Goal: Task Accomplishment & Management: Manage account settings

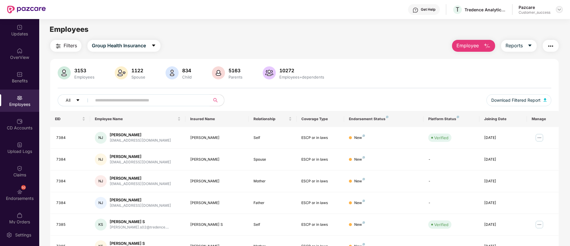
click at [560, 11] on img at bounding box center [559, 9] width 5 height 5
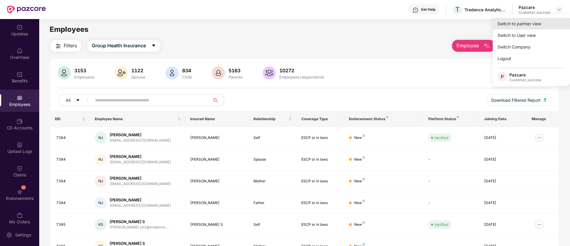
click at [524, 26] on div "Switch to partner view" at bounding box center [531, 24] width 77 height 12
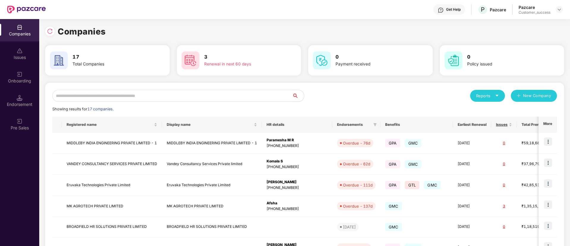
click at [173, 100] on input "text" at bounding box center [172, 96] width 240 height 12
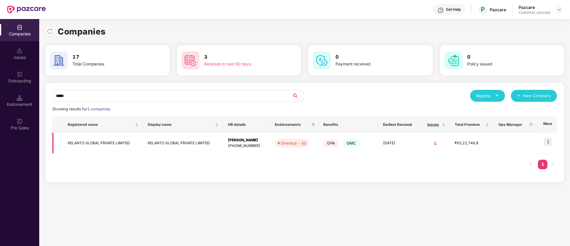
type input "*****"
click at [550, 142] on img at bounding box center [548, 141] width 8 height 8
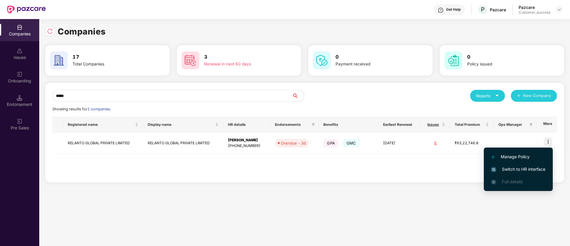
click at [532, 167] on span "Switch to HR interface" at bounding box center [519, 169] width 54 height 7
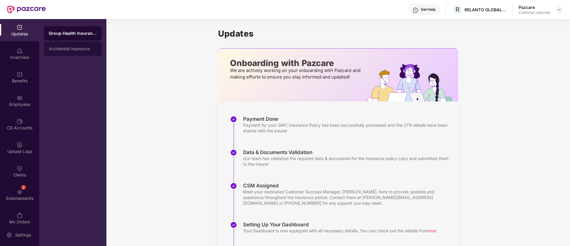
click at [72, 43] on div "Accidental Insurance" at bounding box center [73, 49] width 58 height 14
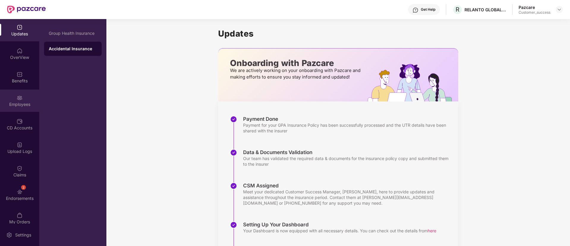
click at [20, 102] on div "Employees" at bounding box center [19, 104] width 39 height 6
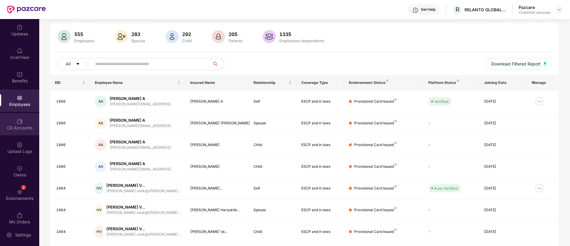
scroll to position [7, 0]
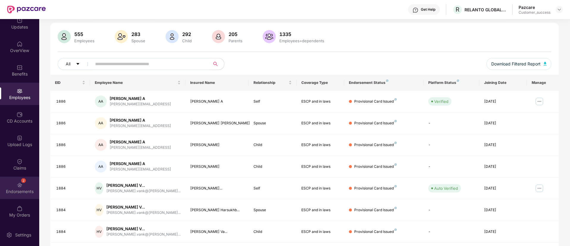
click at [17, 193] on div "Endorsements" at bounding box center [19, 192] width 39 height 6
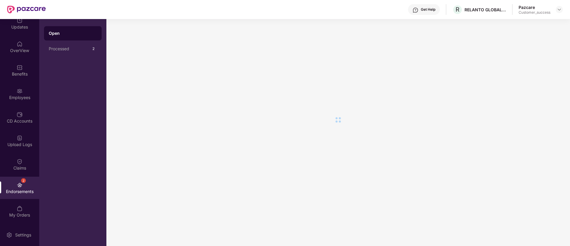
scroll to position [0, 0]
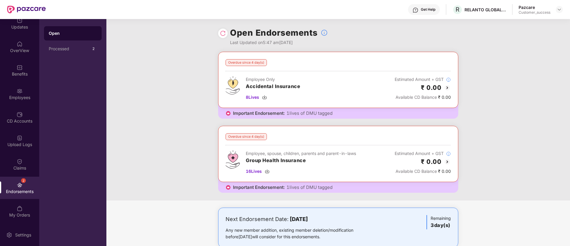
click at [447, 164] on img at bounding box center [447, 161] width 7 height 7
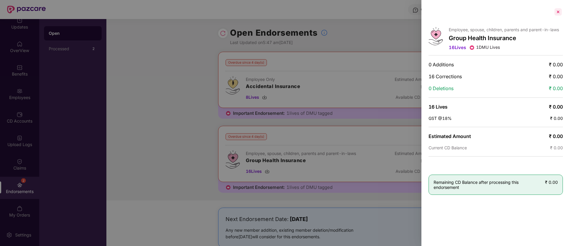
click at [558, 14] on div at bounding box center [559, 12] width 10 height 10
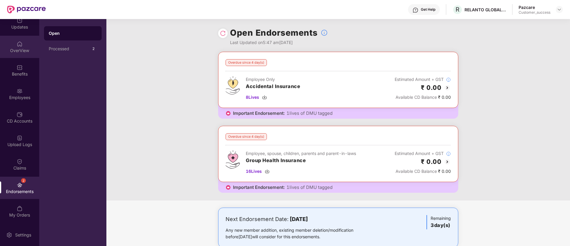
click at [23, 55] on div "OverView" at bounding box center [19, 47] width 39 height 22
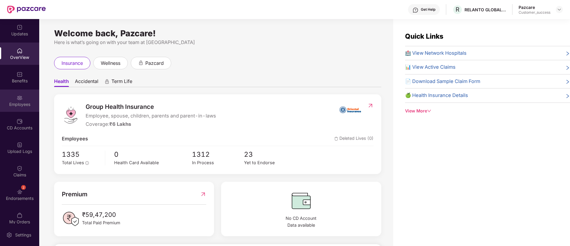
click at [19, 108] on div "Employees" at bounding box center [19, 101] width 39 height 22
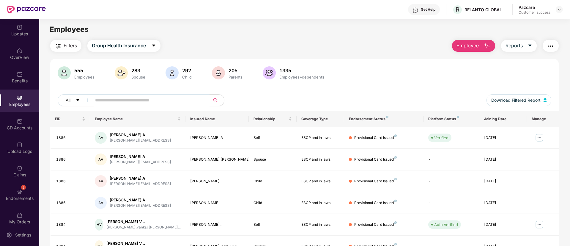
click at [13, 106] on div "Employees" at bounding box center [19, 104] width 39 height 6
click at [156, 44] on icon "caret-down" at bounding box center [153, 45] width 5 height 5
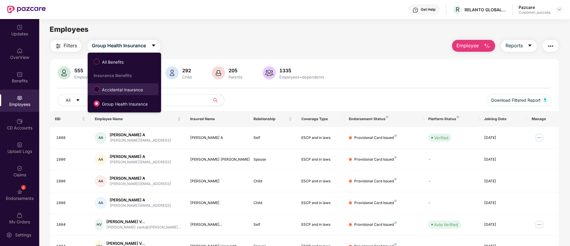
click at [123, 91] on span "Accidental Insurance" at bounding box center [123, 90] width 46 height 7
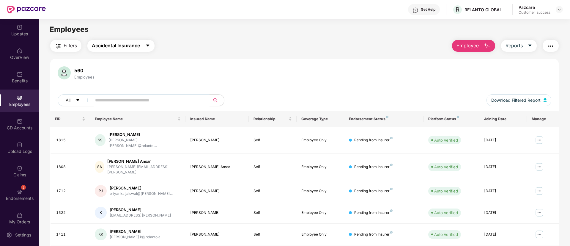
click at [150, 47] on icon "caret-down" at bounding box center [147, 45] width 5 height 5
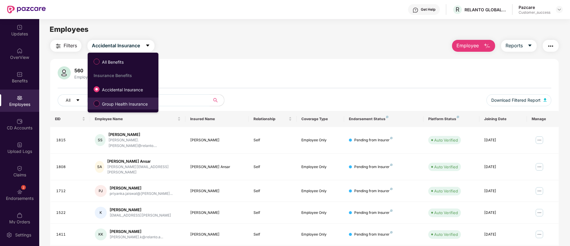
click at [122, 102] on span "Group Health Insurance" at bounding box center [125, 104] width 51 height 7
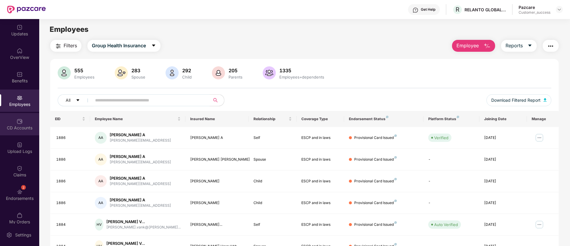
click at [24, 124] on div "CD Accounts" at bounding box center [19, 124] width 39 height 22
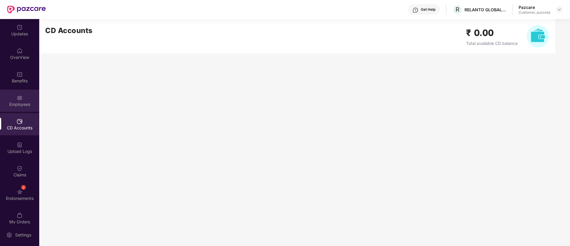
click at [19, 101] on div "Employees" at bounding box center [19, 101] width 39 height 22
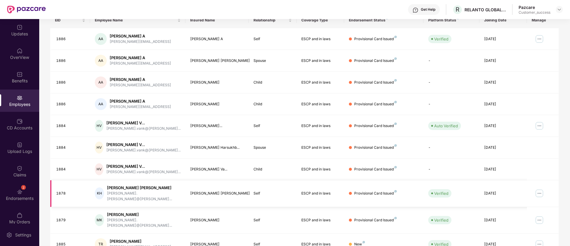
scroll to position [13, 0]
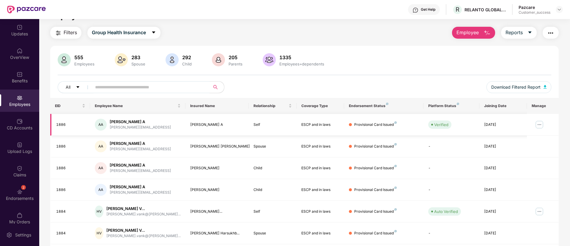
click at [539, 124] on img at bounding box center [540, 125] width 10 height 10
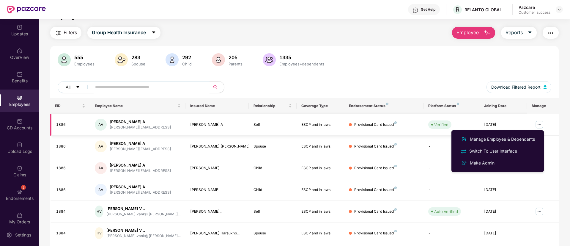
click at [539, 125] on img at bounding box center [540, 125] width 10 height 10
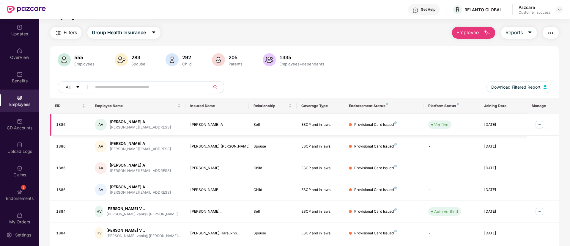
click at [540, 125] on img at bounding box center [540, 125] width 10 height 10
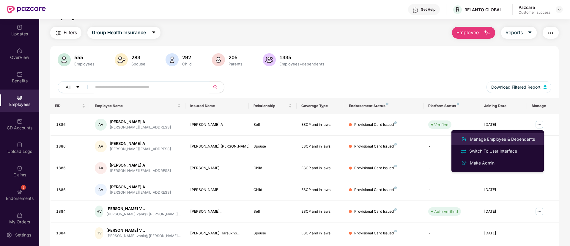
click at [509, 139] on div "Manage Employee & Dependents" at bounding box center [503, 139] width 68 height 7
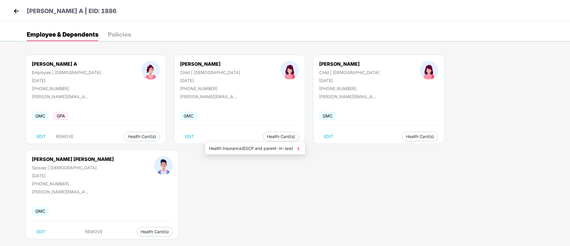
click at [266, 147] on span "Health Insurance(ESCP and parent-in-law)" at bounding box center [255, 148] width 92 height 7
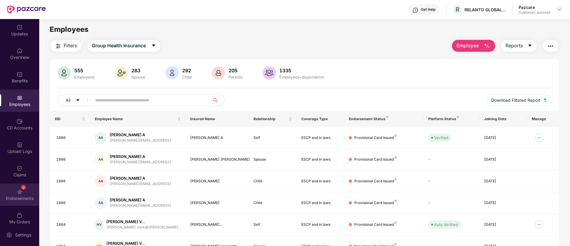
click at [20, 196] on div "Endorsements" at bounding box center [19, 198] width 39 height 6
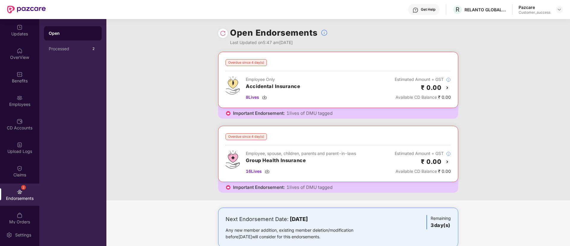
click at [445, 87] on img at bounding box center [447, 87] width 7 height 7
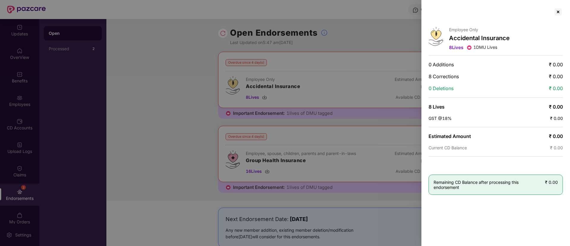
click at [354, 57] on div at bounding box center [285, 123] width 570 height 246
click at [561, 12] on div at bounding box center [559, 12] width 10 height 10
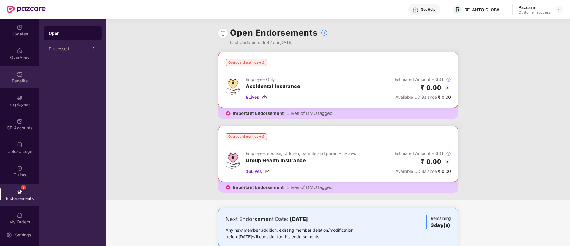
click at [23, 78] on div "Benefits" at bounding box center [19, 81] width 39 height 6
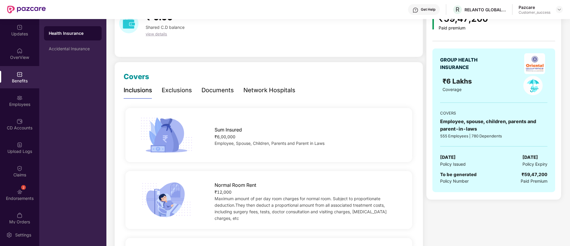
scroll to position [34, 0]
click at [19, 97] on img at bounding box center [20, 98] width 6 height 6
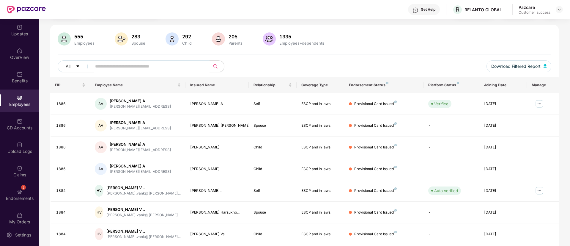
scroll to position [0, 0]
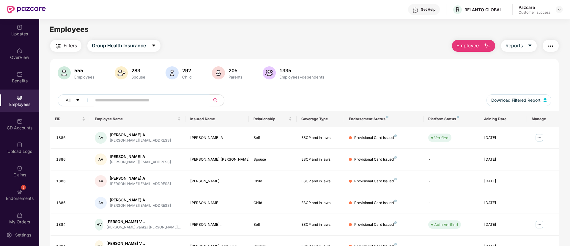
click at [484, 47] on img "button" at bounding box center [487, 46] width 7 height 7
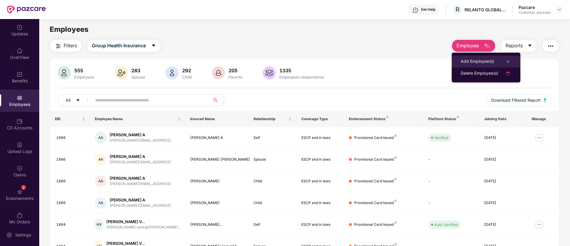
click at [488, 58] on div "Add Employee(s)" at bounding box center [478, 61] width 34 height 7
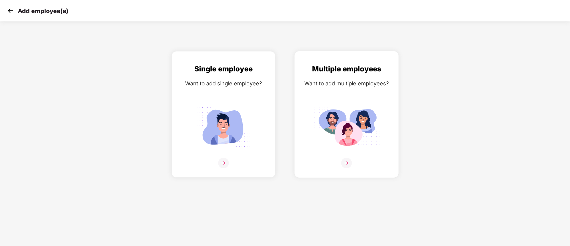
click at [381, 84] on div "Want to add multiple employees?" at bounding box center [347, 83] width 92 height 9
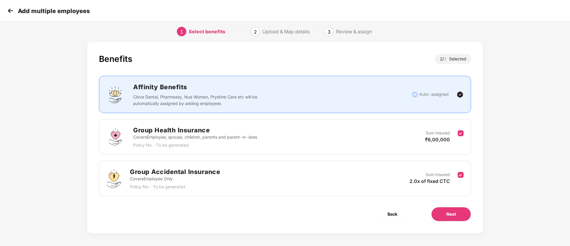
scroll to position [8, 0]
click at [458, 213] on button "Next" at bounding box center [451, 213] width 40 height 14
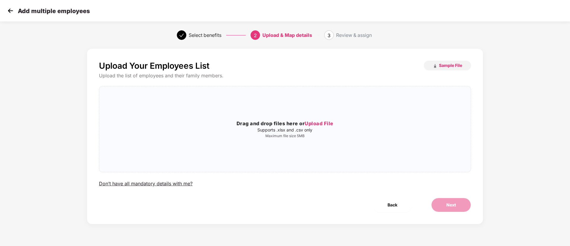
scroll to position [0, 0]
click at [458, 65] on span "Sample File" at bounding box center [450, 65] width 23 height 6
click at [321, 126] on span "Upload File" at bounding box center [319, 123] width 29 height 6
click at [326, 120] on h3 "Drag and drop files here or Upload File" at bounding box center [285, 124] width 372 height 8
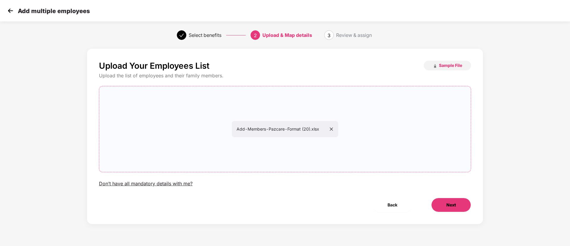
click at [460, 207] on button "Next" at bounding box center [451, 205] width 40 height 14
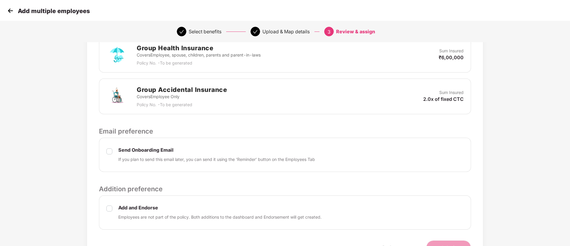
scroll to position [183, 0]
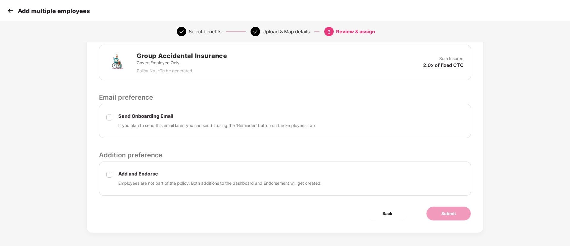
click at [109, 179] on label at bounding box center [109, 179] width 6 height 16
click at [391, 214] on span "Back" at bounding box center [388, 213] width 10 height 7
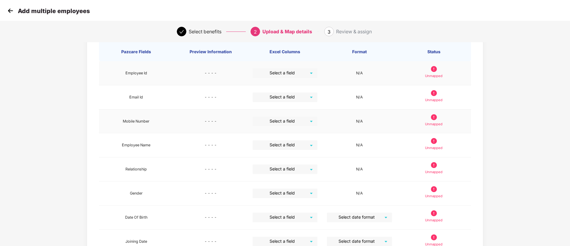
scroll to position [145, 0]
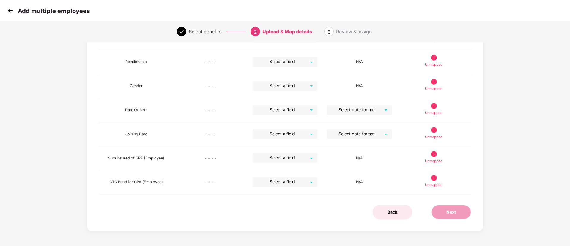
click at [394, 211] on span "Back" at bounding box center [393, 212] width 10 height 7
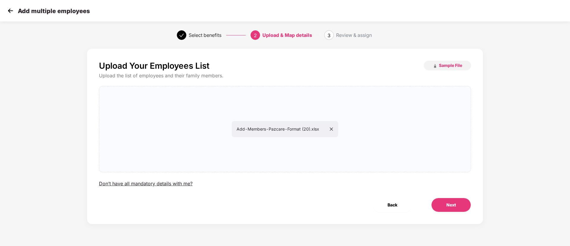
click at [394, 211] on button "Back" at bounding box center [393, 205] width 40 height 14
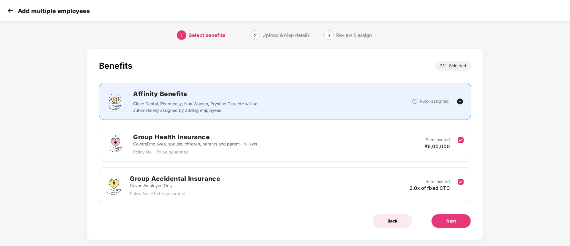
click at [403, 221] on button "Back" at bounding box center [393, 221] width 40 height 14
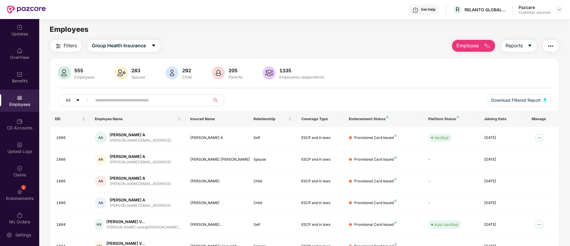
click at [489, 47] on img "button" at bounding box center [487, 46] width 7 height 7
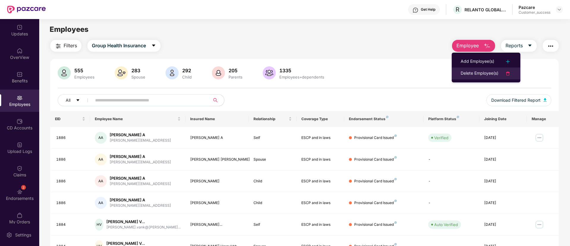
click at [484, 76] on div "Delete Employee(s)" at bounding box center [480, 73] width 38 height 7
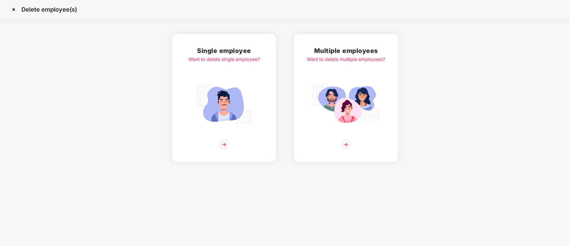
click at [343, 83] on img at bounding box center [346, 104] width 67 height 46
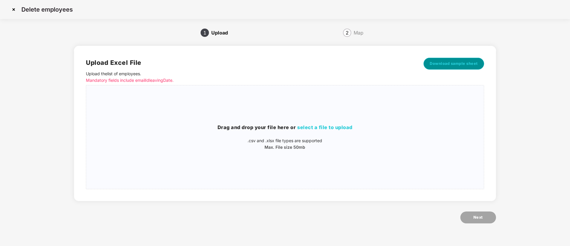
click at [448, 67] on button "Download sample sheet" at bounding box center [454, 64] width 61 height 12
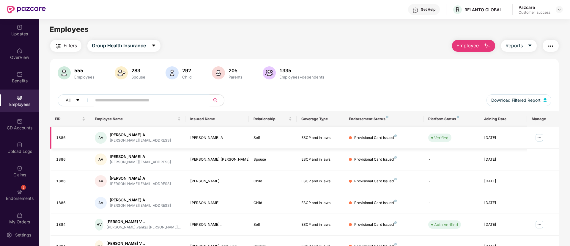
scroll to position [61, 0]
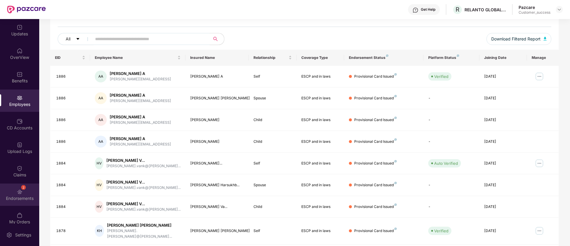
click at [22, 184] on div "2 Endorsements" at bounding box center [19, 194] width 39 height 22
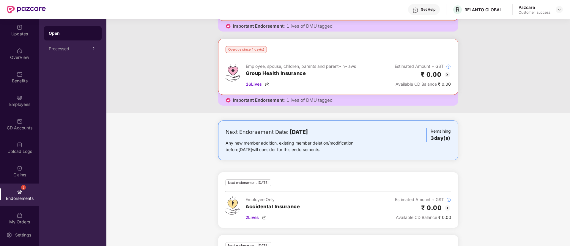
scroll to position [87, 0]
click at [23, 104] on div "Employees" at bounding box center [19, 104] width 39 height 6
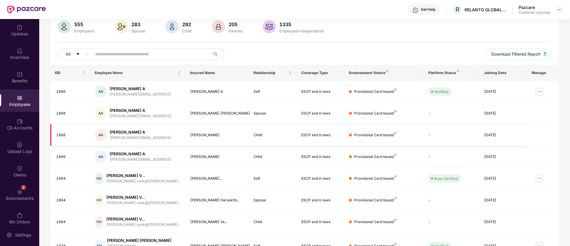
scroll to position [45, 0]
drag, startPoint x: 197, startPoint y: 113, endPoint x: 217, endPoint y: 114, distance: 20.8
click at [217, 114] on div "[PERSON_NAME] [PERSON_NAME]" at bounding box center [217, 114] width 54 height 6
click at [227, 114] on div "[PERSON_NAME] [PERSON_NAME]" at bounding box center [217, 114] width 54 height 6
click at [221, 114] on div "[PERSON_NAME] [PERSON_NAME]" at bounding box center [217, 114] width 54 height 6
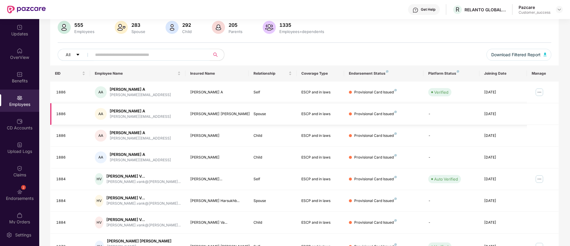
click at [221, 114] on div "[PERSON_NAME] [PERSON_NAME]" at bounding box center [217, 114] width 54 height 6
drag, startPoint x: 221, startPoint y: 114, endPoint x: 188, endPoint y: 109, distance: 33.4
click at [188, 109] on td "[PERSON_NAME] [PERSON_NAME]" at bounding box center [218, 114] width 64 height 22
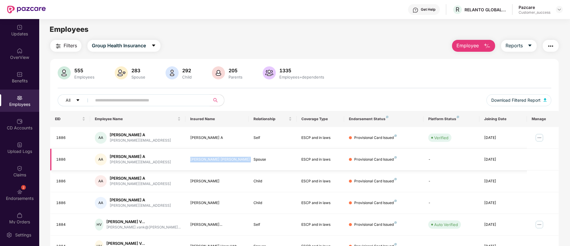
click at [220, 159] on div "[PERSON_NAME] [PERSON_NAME]" at bounding box center [217, 160] width 54 height 6
drag, startPoint x: 221, startPoint y: 159, endPoint x: 187, endPoint y: 160, distance: 34.2
click at [187, 160] on td "[PERSON_NAME] [PERSON_NAME]" at bounding box center [218, 160] width 64 height 22
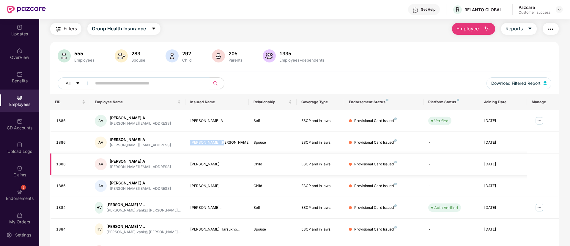
scroll to position [10, 0]
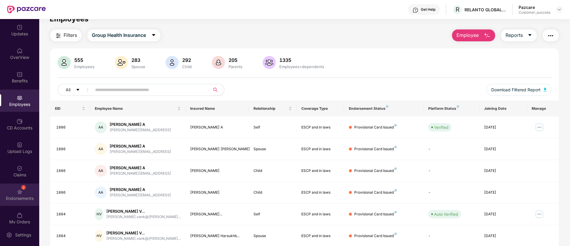
click at [25, 195] on div "Endorsements" at bounding box center [19, 198] width 39 height 6
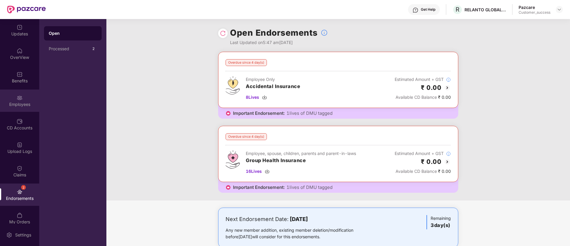
click at [17, 97] on img at bounding box center [20, 98] width 6 height 6
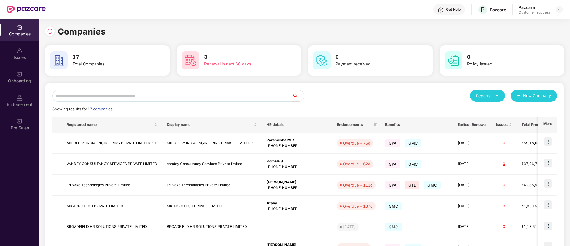
click at [176, 94] on input "text" at bounding box center [172, 96] width 240 height 12
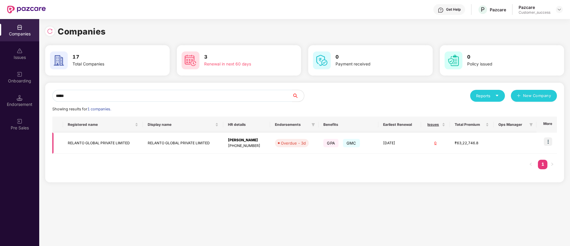
type input "*****"
click at [203, 147] on td "RELANTO GLOBAL PRIVATE LIMITED" at bounding box center [183, 143] width 80 height 21
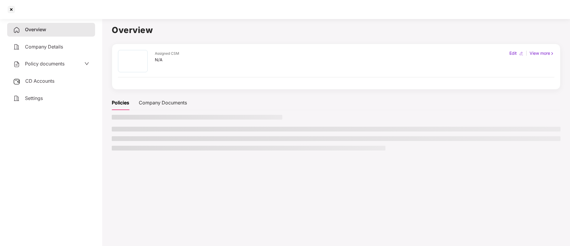
click at [203, 147] on li at bounding box center [249, 148] width 274 height 5
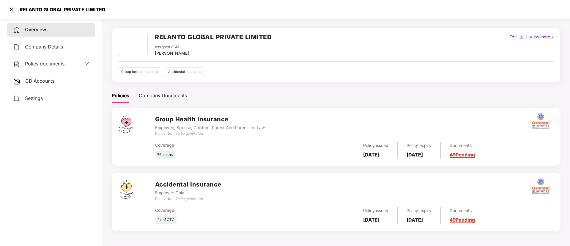
scroll to position [7, 0]
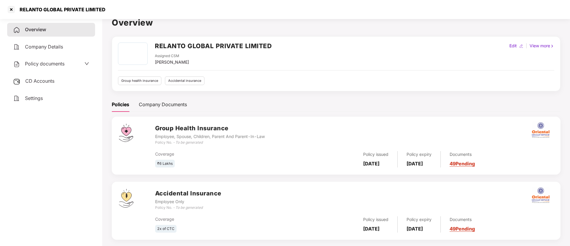
click at [69, 101] on div "Settings" at bounding box center [51, 99] width 88 height 14
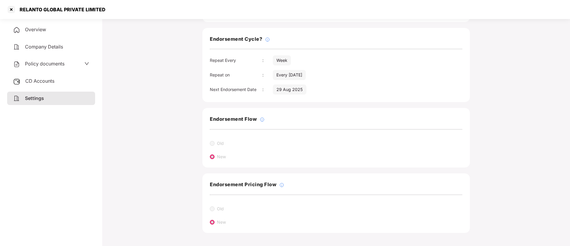
scroll to position [0, 0]
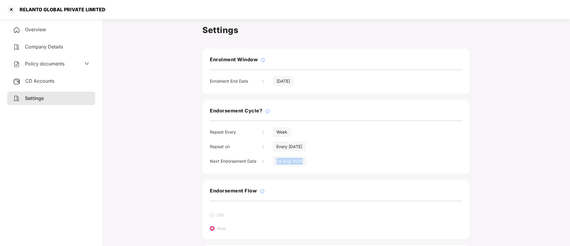
drag, startPoint x: 303, startPoint y: 161, endPoint x: 274, endPoint y: 165, distance: 28.8
click at [274, 165] on div "29 Aug 2025" at bounding box center [290, 161] width 34 height 10
click at [359, 164] on div "Next Endorsement Date : [DATE]" at bounding box center [336, 161] width 253 height 10
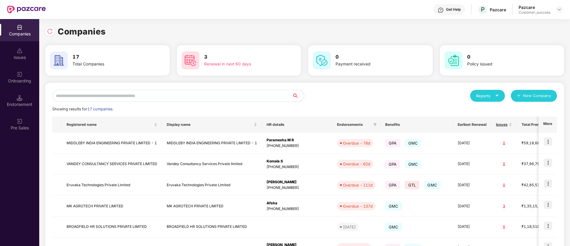
click at [171, 95] on input "text" at bounding box center [172, 96] width 240 height 12
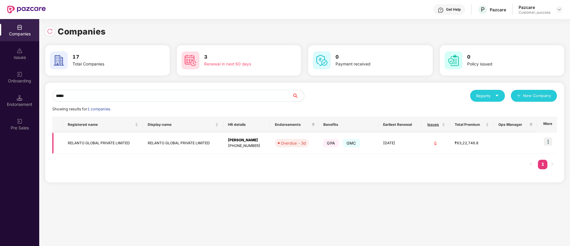
type input "*****"
click at [549, 140] on img at bounding box center [548, 141] width 8 height 8
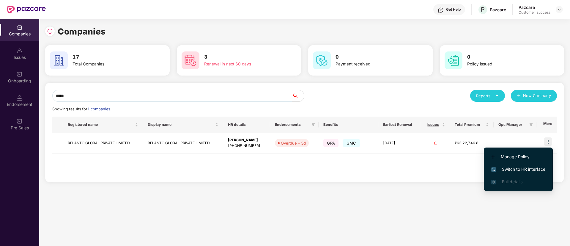
click at [530, 152] on li "Manage Policy" at bounding box center [518, 156] width 69 height 12
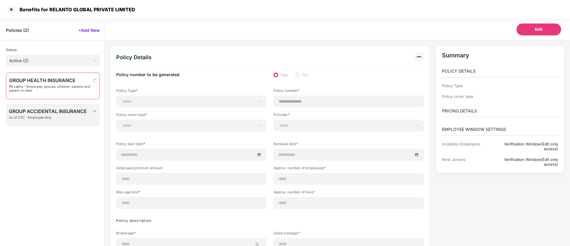
click at [65, 85] on span "₹6 Lakhs - Employee, spouse, children, parents and parent-in-laws" at bounding box center [51, 89] width 84 height 8
select select "**********"
select select "*"
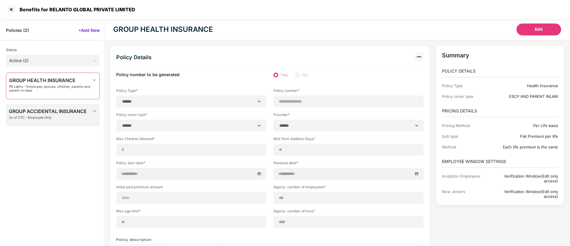
type input "**********"
type input "***"
type input "**"
type input "****"
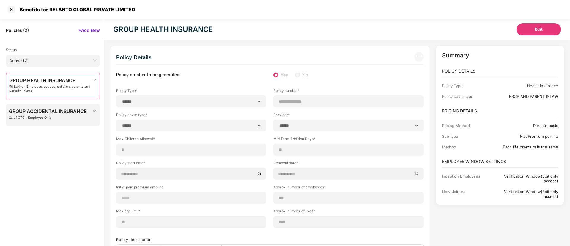
type input "*"
type input "**"
type input "******"
type input "**********"
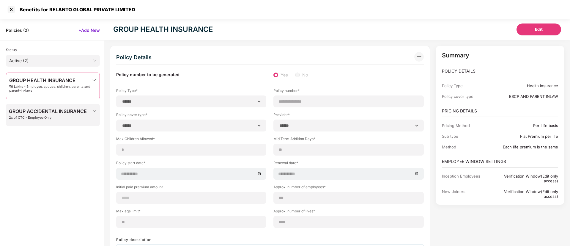
type input "**********"
type input "*******"
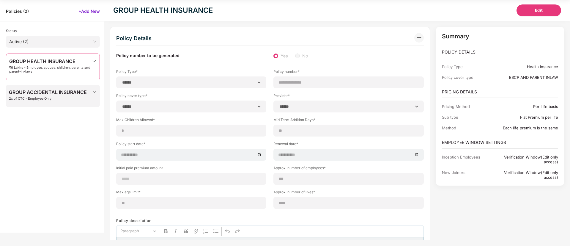
click at [59, 71] on span "₹6 Lakhs - Employee, spouse, children, parents and parent-in-laws" at bounding box center [50, 70] width 83 height 8
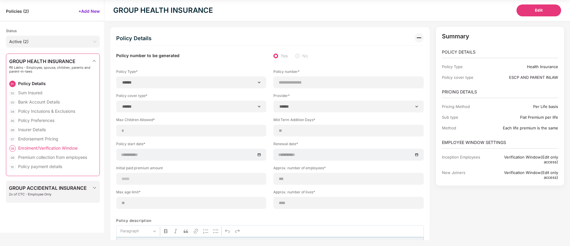
click at [47, 148] on div "Enrolment/Verification Window" at bounding box center [47, 148] width 59 height 6
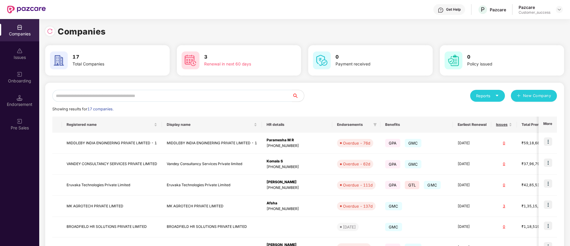
scroll to position [0, 0]
click at [226, 98] on input "text" at bounding box center [172, 96] width 240 height 12
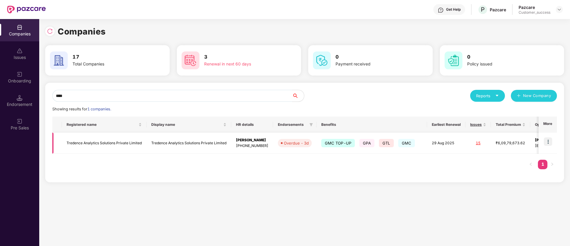
type input "****"
click at [551, 141] on img at bounding box center [548, 141] width 8 height 8
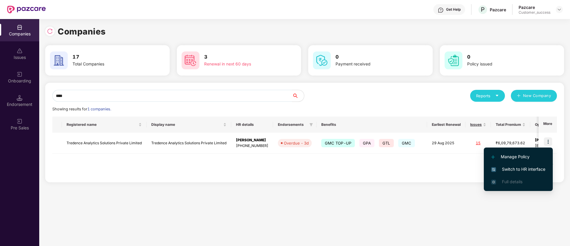
click at [531, 167] on span "Switch to HR interface" at bounding box center [519, 169] width 54 height 7
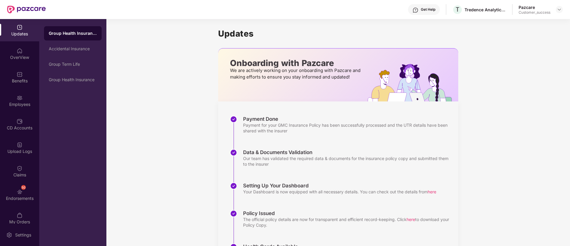
click at [22, 95] on div "Employees" at bounding box center [19, 101] width 39 height 22
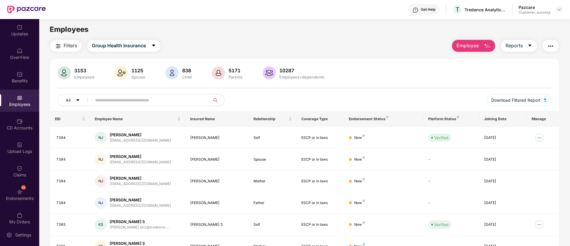
click at [126, 100] on input "text" at bounding box center [148, 100] width 107 height 9
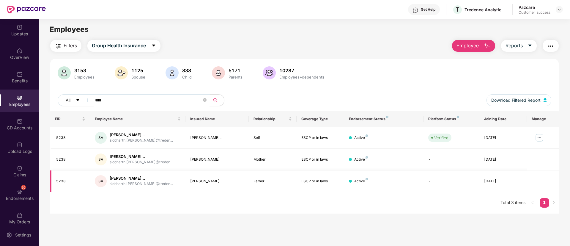
type input "****"
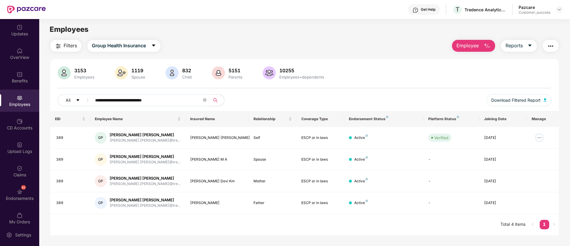
click at [289, 4] on div "Get Help T Tredence Analytics Solutions Private Limited Pazcare Customer_success" at bounding box center [304, 9] width 517 height 19
click at [193, 98] on input "**********" at bounding box center [148, 100] width 107 height 9
type input "****"
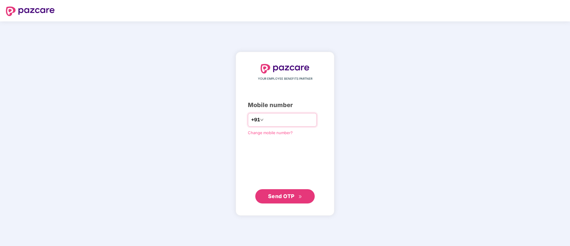
type input "**********"
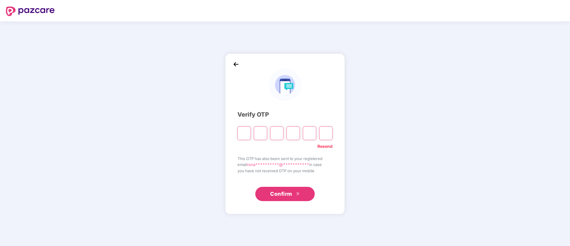
paste input "*"
type input "*"
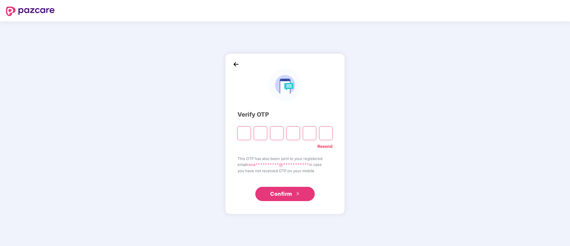
type input "*"
